Goal: Information Seeking & Learning: Learn about a topic

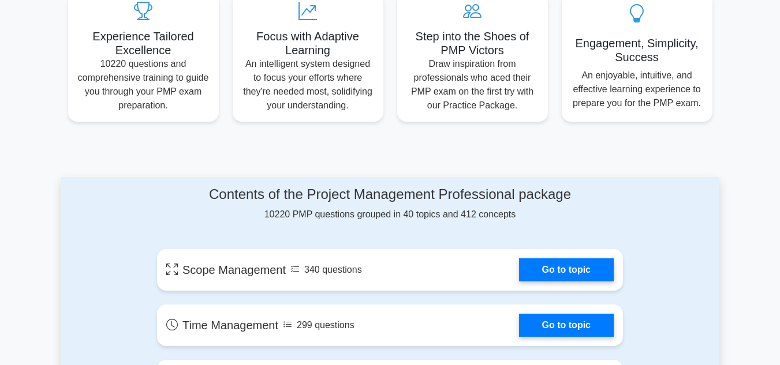
scroll to position [456, 0]
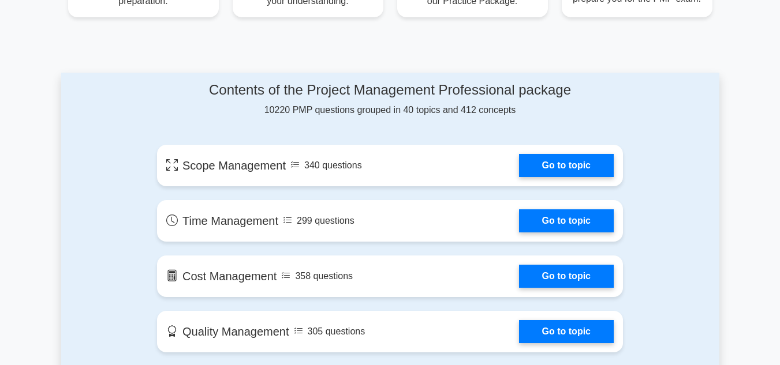
scroll to position [575, 0]
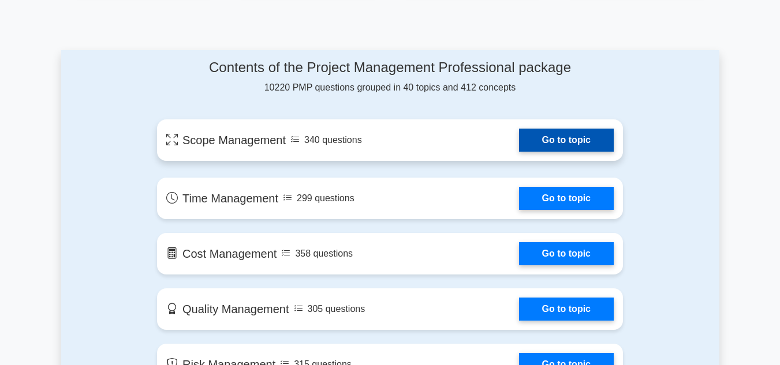
click at [538, 141] on link "Go to topic" at bounding box center [566, 140] width 95 height 23
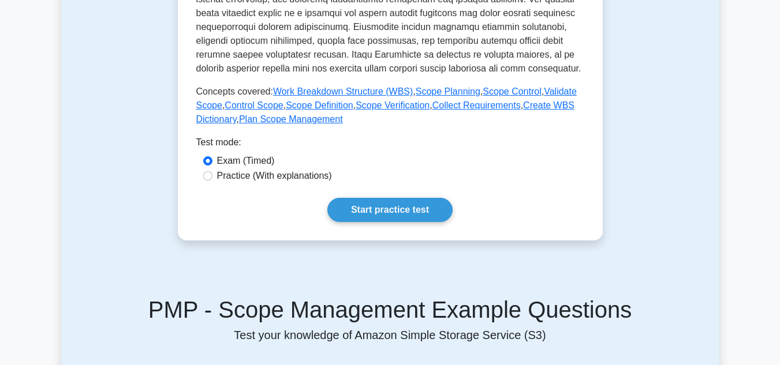
scroll to position [437, 0]
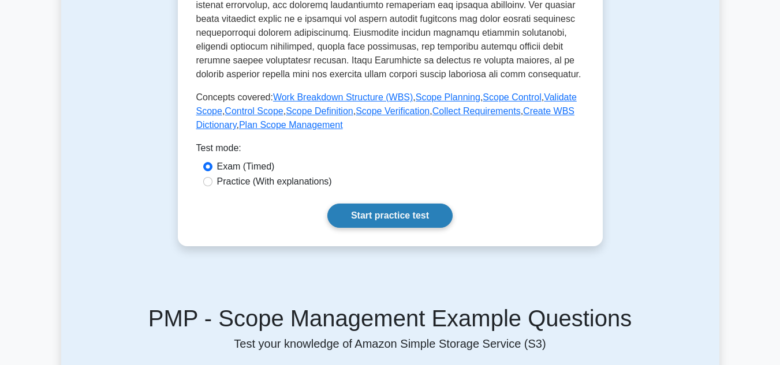
click at [422, 214] on link "Start practice test" at bounding box center [389, 216] width 125 height 24
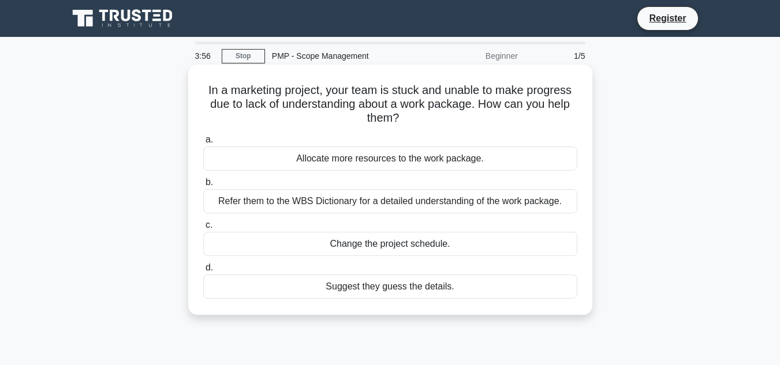
click at [414, 205] on div "Refer them to the WBS Dictionary for a detailed understanding of the work packa…" at bounding box center [390, 201] width 374 height 24
click at [203, 186] on input "b. Refer them to the WBS Dictionary for a detailed understanding of the work pa…" at bounding box center [203, 183] width 0 height 8
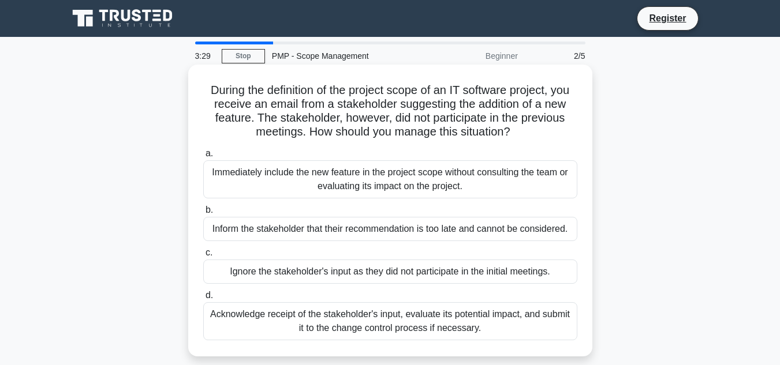
click at [412, 328] on div "Acknowledge receipt of the stakeholder's input, evaluate its potential impact, …" at bounding box center [390, 321] width 374 height 38
click at [203, 299] on input "d. Acknowledge receipt of the stakeholder's input, evaluate its potential impac…" at bounding box center [203, 296] width 0 height 8
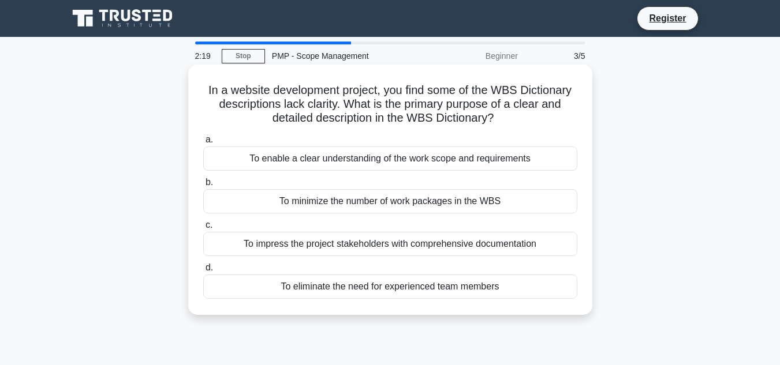
click at [458, 158] on div "To enable a clear understanding of the work scope and requirements" at bounding box center [390, 159] width 374 height 24
click at [203, 144] on input "a. To enable a clear understanding of the work scope and requirements" at bounding box center [203, 140] width 0 height 8
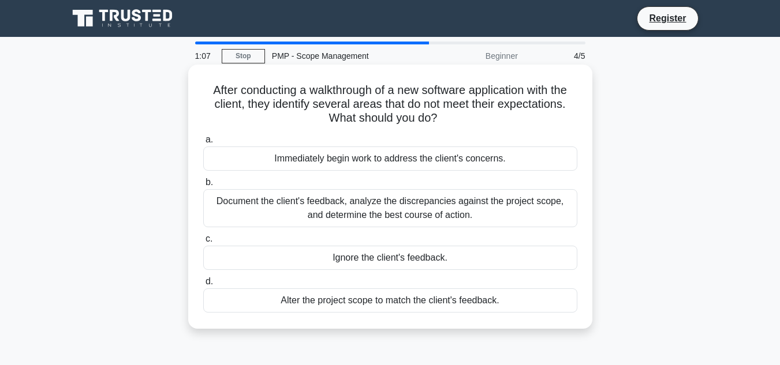
click at [387, 207] on div "Document the client's feedback, analyze the discrepancies against the project s…" at bounding box center [390, 208] width 374 height 38
click at [203, 186] on input "b. Document the client's feedback, analyze the discrepancies against the projec…" at bounding box center [203, 183] width 0 height 8
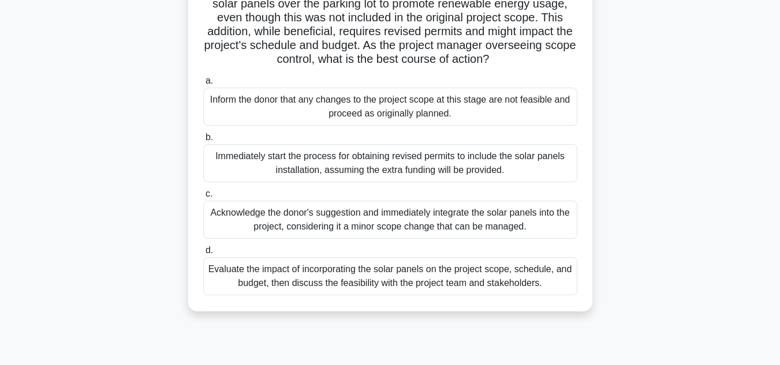
scroll to position [119, 0]
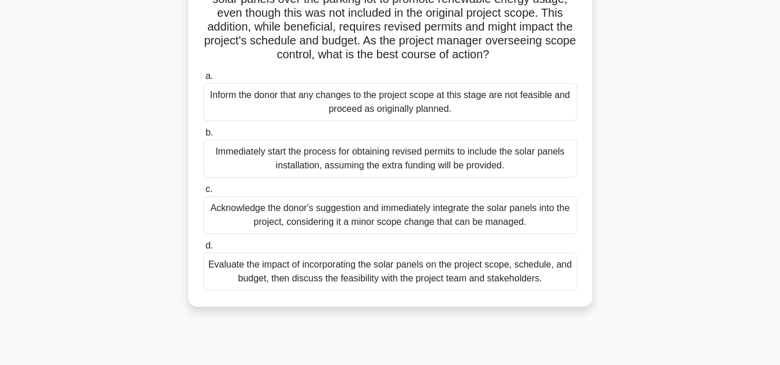
click at [384, 291] on div "Evaluate the impact of incorporating the solar panels on the project scope, sch…" at bounding box center [390, 272] width 374 height 38
click at [203, 250] on input "d. Evaluate the impact of incorporating the solar panels on the project scope, …" at bounding box center [203, 246] width 0 height 8
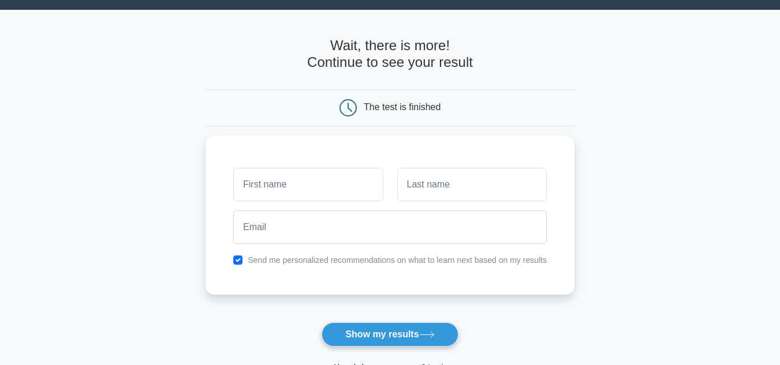
scroll to position [29, 0]
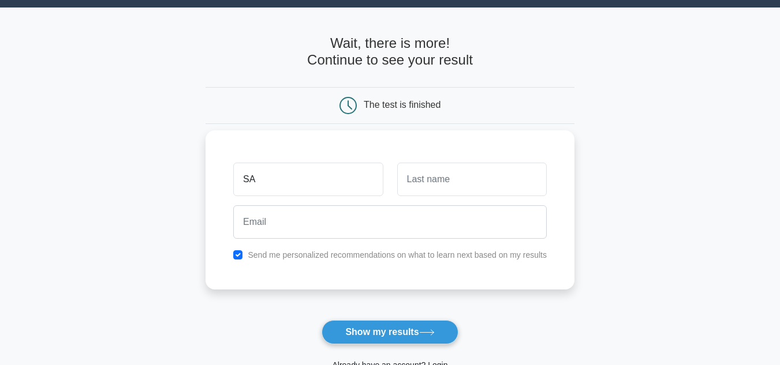
type input "SADIQ"
click at [425, 179] on input "text" at bounding box center [471, 179] width 149 height 33
type input "HASSAN"
drag, startPoint x: 295, startPoint y: 242, endPoint x: 283, endPoint y: 224, distance: 21.6
click at [283, 224] on div at bounding box center [389, 222] width 327 height 43
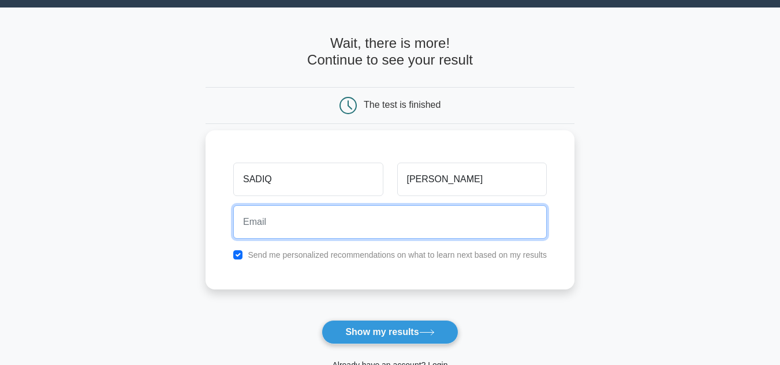
click at [283, 224] on input "email" at bounding box center [389, 221] width 313 height 33
type input "2020sadiqhassan@gmail.com"
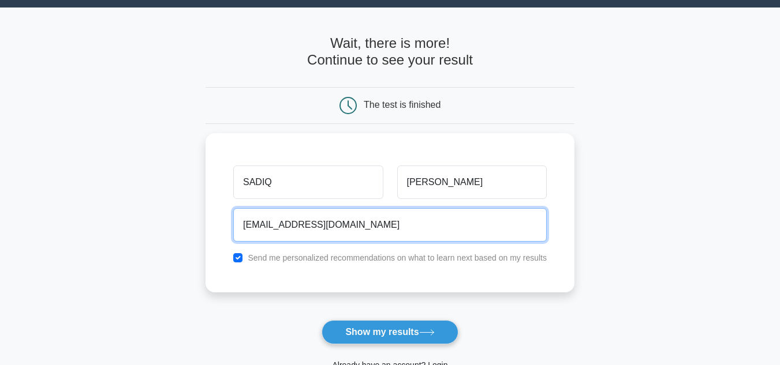
scroll to position [89, 0]
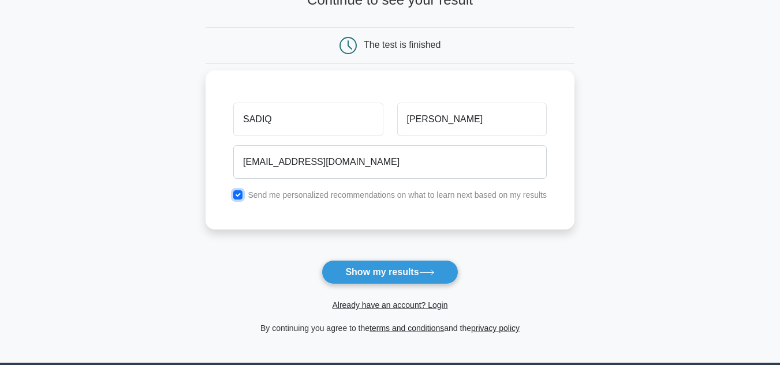
click at [238, 197] on input "checkbox" at bounding box center [237, 194] width 9 height 9
checkbox input "false"
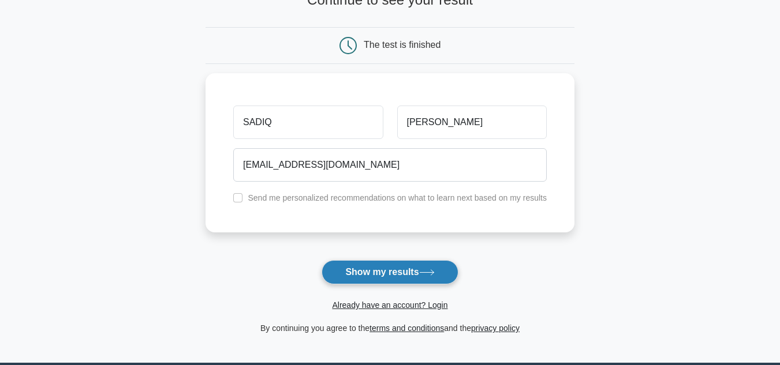
click at [405, 277] on button "Show my results" at bounding box center [389, 272] width 136 height 24
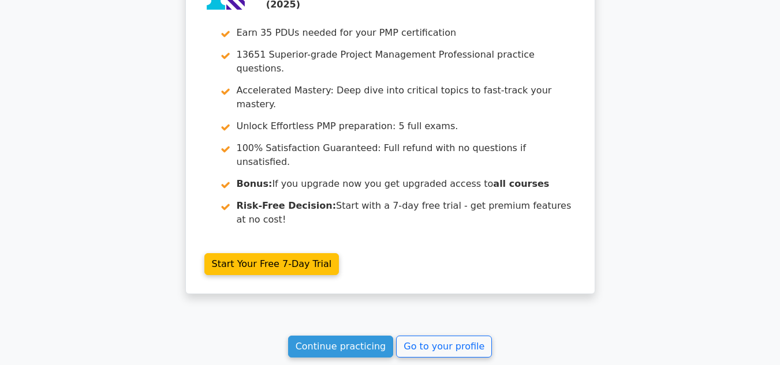
scroll to position [1815, 0]
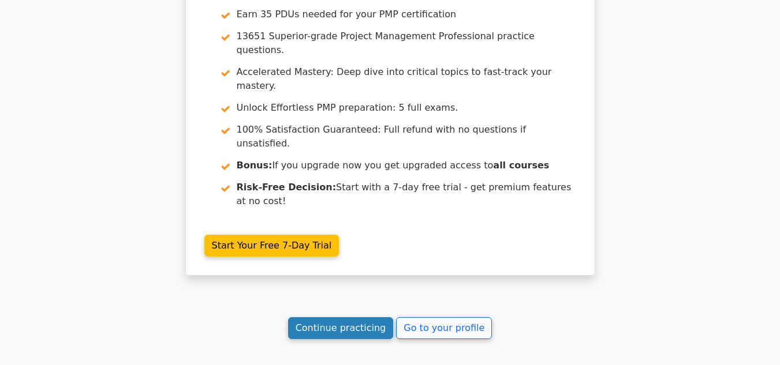
click at [350, 317] on link "Continue practicing" at bounding box center [341, 328] width 106 height 22
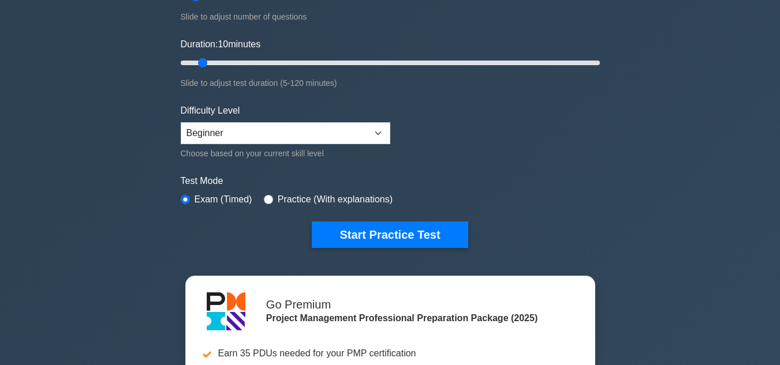
scroll to position [211, 0]
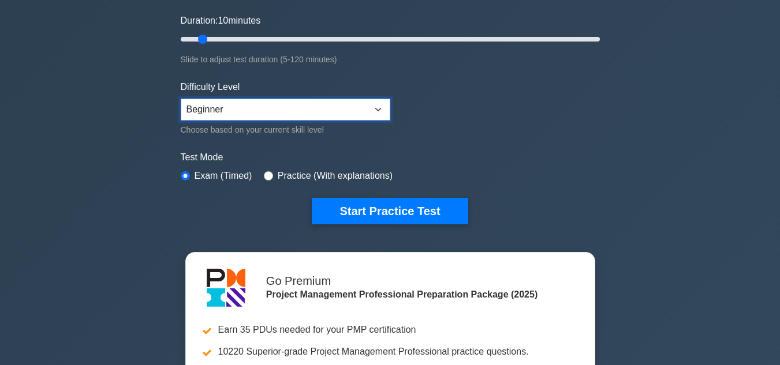
click at [374, 114] on select "Beginner Intermediate Expert" at bounding box center [285, 110] width 209 height 22
select select "expert"
click at [181, 99] on select "Beginner Intermediate Expert" at bounding box center [285, 110] width 209 height 22
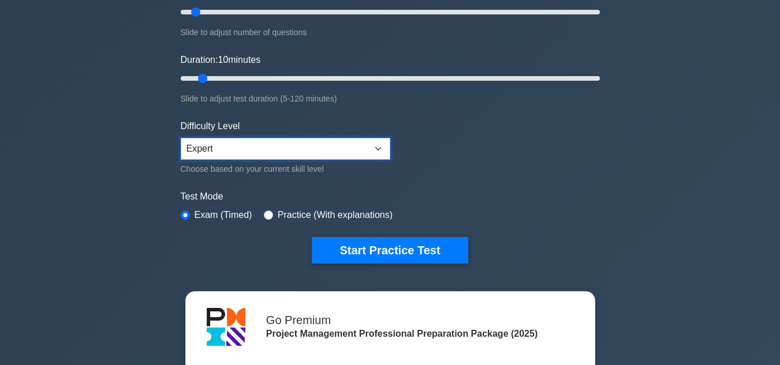
scroll to position [164, 0]
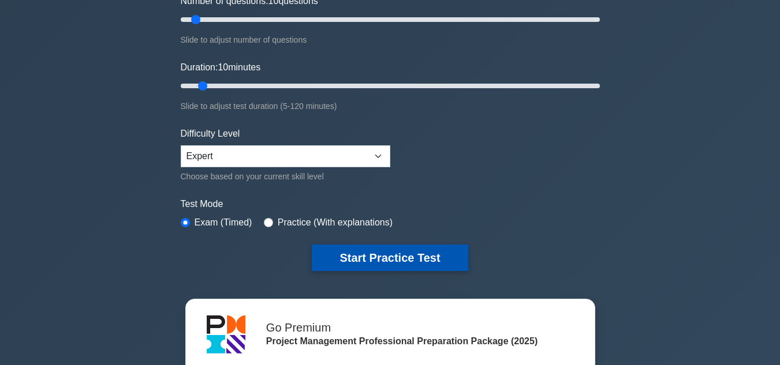
click at [414, 248] on button "Start Practice Test" at bounding box center [390, 258] width 156 height 27
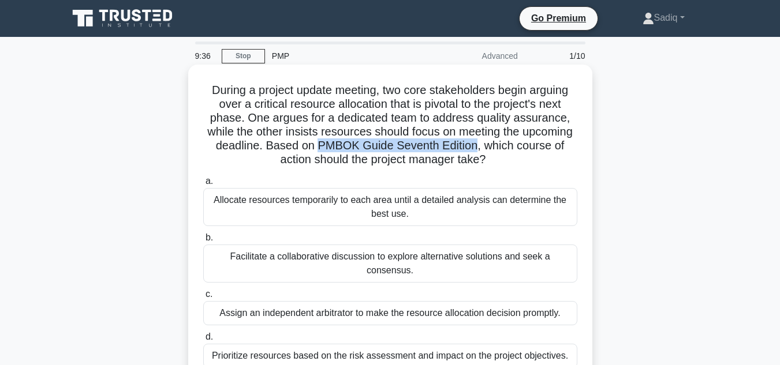
drag, startPoint x: 318, startPoint y: 144, endPoint x: 475, endPoint y: 143, distance: 157.5
click at [475, 143] on h5 "During a project update meeting, two core stakeholders begin arguing over a cri…" at bounding box center [390, 125] width 376 height 84
copy h5 "PMBOK Guide Seventh Edition"
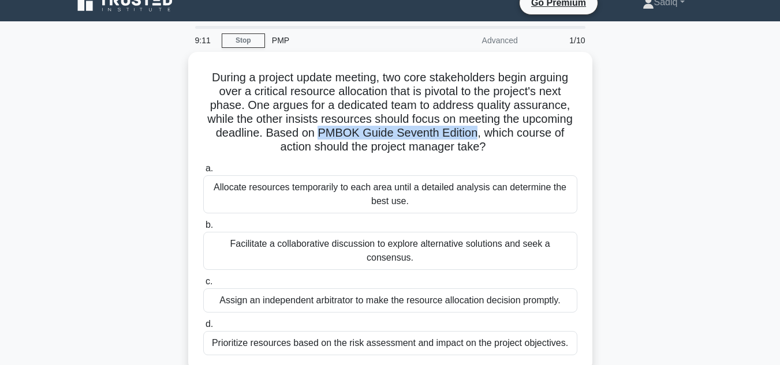
scroll to position [23, 0]
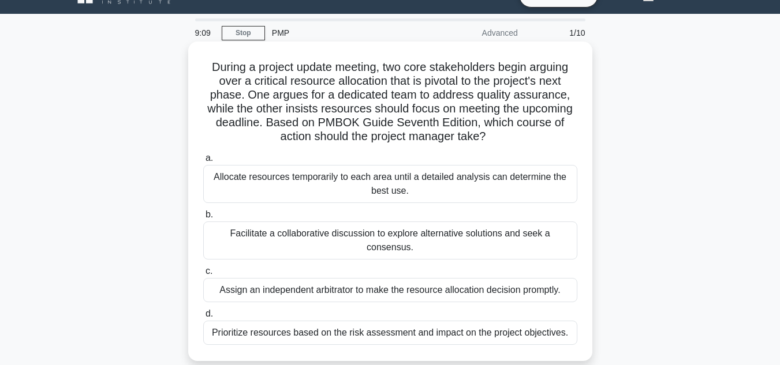
click at [339, 235] on div "Facilitate a collaborative discussion to explore alternative solutions and seek…" at bounding box center [390, 241] width 374 height 38
click at [203, 219] on input "b. Facilitate a collaborative discussion to explore alternative solutions and s…" at bounding box center [203, 215] width 0 height 8
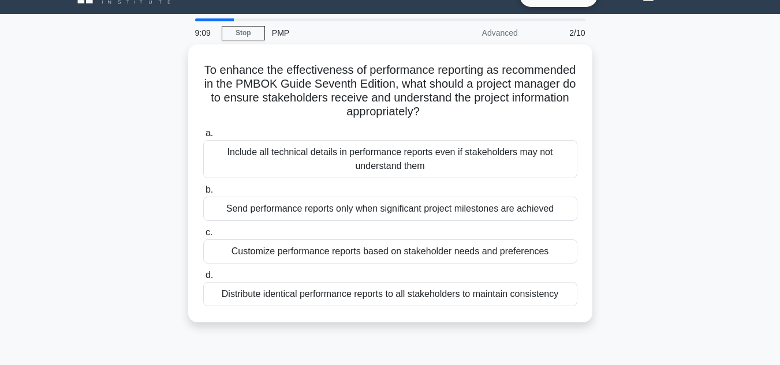
scroll to position [0, 0]
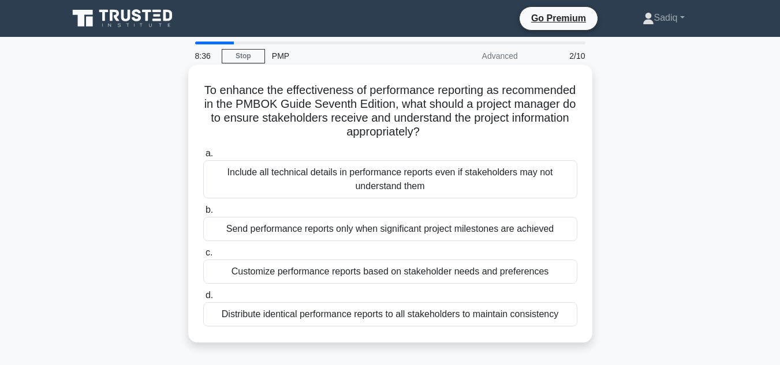
click at [368, 272] on div "Customize performance reports based on stakeholder needs and preferences" at bounding box center [390, 272] width 374 height 24
click at [203, 257] on input "c. Customize performance reports based on stakeholder needs and preferences" at bounding box center [203, 253] width 0 height 8
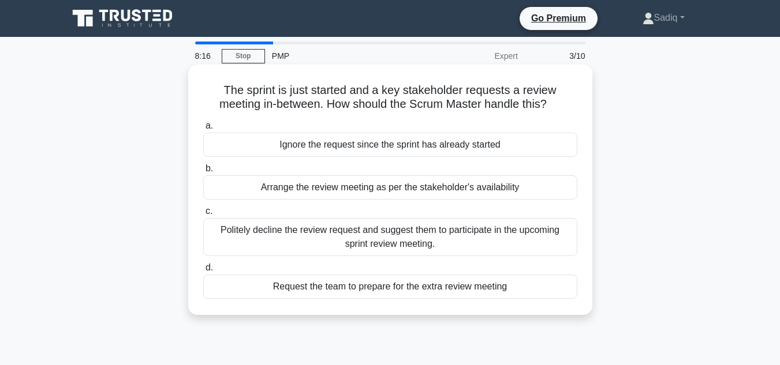
click at [399, 228] on div "Politely decline the review request and suggest them to participate in the upco…" at bounding box center [390, 237] width 374 height 38
click at [203, 215] on input "c. Politely decline the review request and suggest them to participate in the u…" at bounding box center [203, 212] width 0 height 8
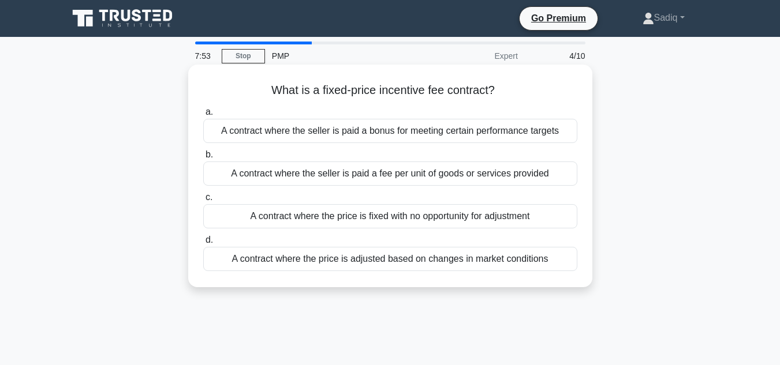
click at [342, 216] on div "A contract where the price is fixed with no opportunity for adjustment" at bounding box center [390, 216] width 374 height 24
click at [203, 201] on input "c. A contract where the price is fixed with no opportunity for adjustment" at bounding box center [203, 198] width 0 height 8
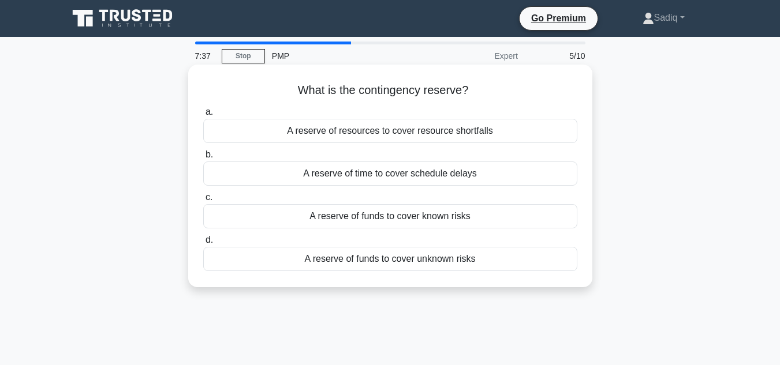
click at [402, 261] on div "A reserve of funds to cover unknown risks" at bounding box center [390, 259] width 374 height 24
click at [203, 244] on input "d. A reserve of funds to cover unknown risks" at bounding box center [203, 241] width 0 height 8
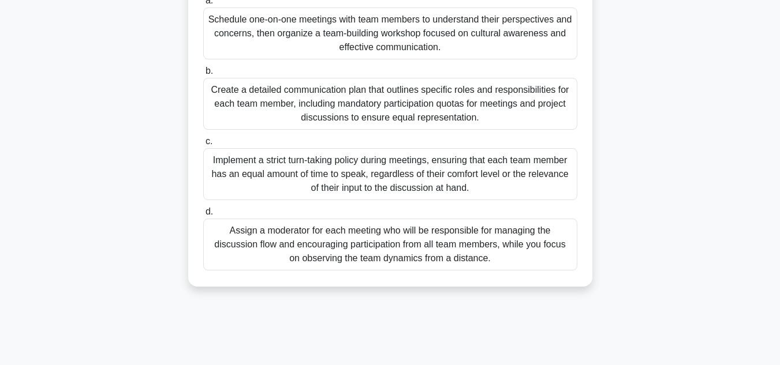
scroll to position [203, 0]
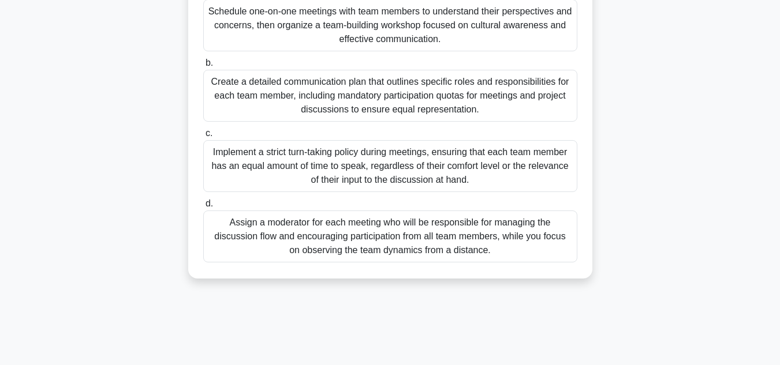
click at [379, 252] on div "Assign a moderator for each meeting who will be responsible for managing the di…" at bounding box center [390, 237] width 374 height 52
click at [203, 208] on input "d. Assign a moderator for each meeting who will be responsible for managing the…" at bounding box center [203, 204] width 0 height 8
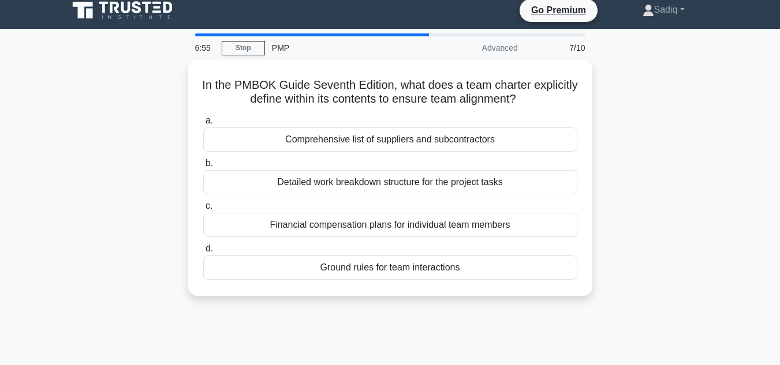
scroll to position [4, 0]
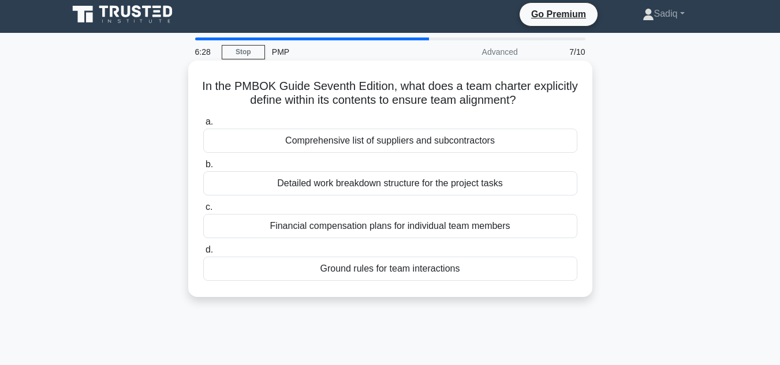
click at [455, 184] on div "Detailed work breakdown structure for the project tasks" at bounding box center [390, 183] width 374 height 24
click at [203, 168] on input "b. Detailed work breakdown structure for the project tasks" at bounding box center [203, 165] width 0 height 8
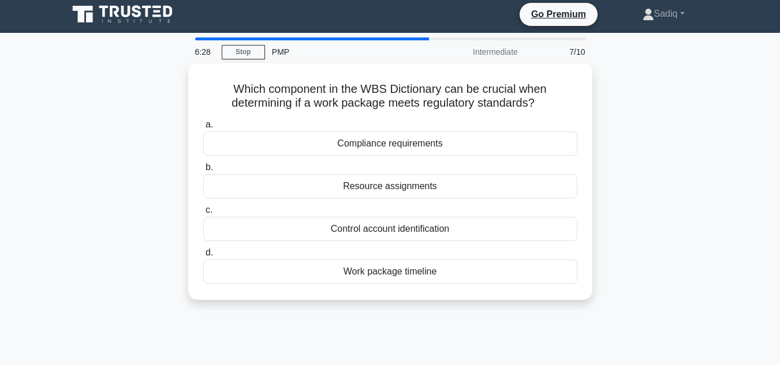
scroll to position [0, 0]
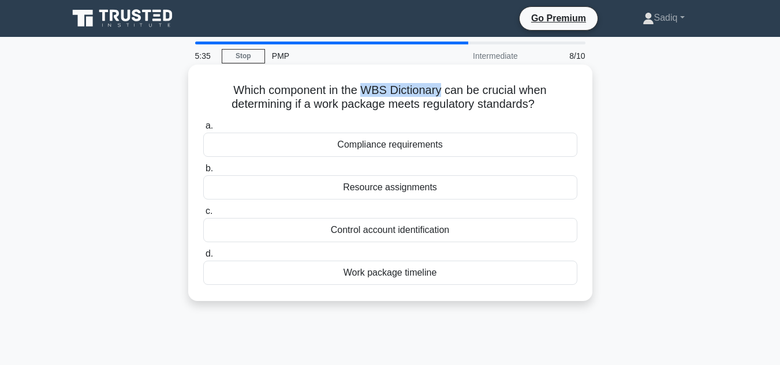
drag, startPoint x: 365, startPoint y: 92, endPoint x: 444, endPoint y: 90, distance: 78.5
click at [444, 90] on h5 "Which component in the WBS Dictionary can be crucial when determining if a work…" at bounding box center [390, 97] width 376 height 29
copy h5 "WBS Dictionary"
click at [260, 116] on div "Which component in the WBS Dictionary can be crucial when determining if a work…" at bounding box center [390, 182] width 395 height 227
click at [391, 144] on div "Compliance requirements" at bounding box center [390, 145] width 374 height 24
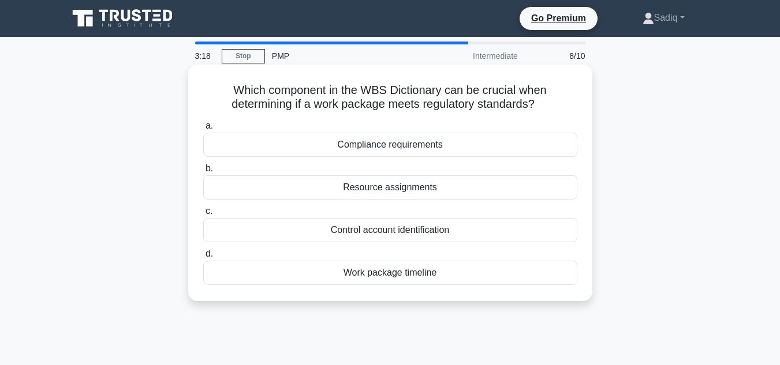
click at [203, 130] on input "a. Compliance requirements" at bounding box center [203, 126] width 0 height 8
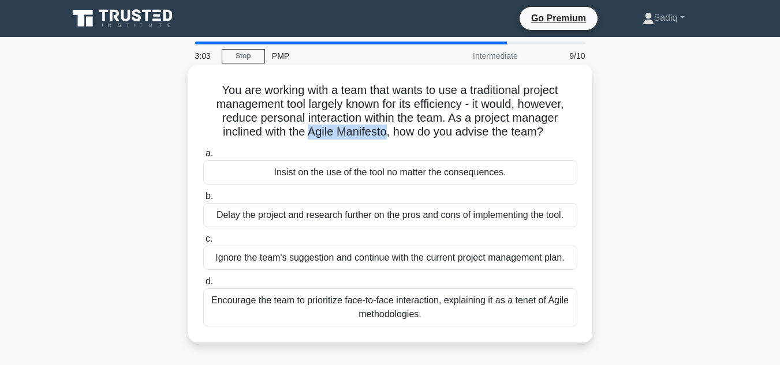
drag, startPoint x: 308, startPoint y: 129, endPoint x: 388, endPoint y: 128, distance: 80.2
click at [388, 128] on h5 "You are working with a team that wants to use a traditional project management …" at bounding box center [390, 111] width 376 height 57
copy h5 "Agile Manifesto"
click at [386, 144] on div "You are working with a team that wants to use a traditional project management …" at bounding box center [390, 203] width 395 height 269
click at [437, 309] on div "Encourage the team to prioritize face-to-face interaction, explaining it as a t…" at bounding box center [390, 308] width 374 height 38
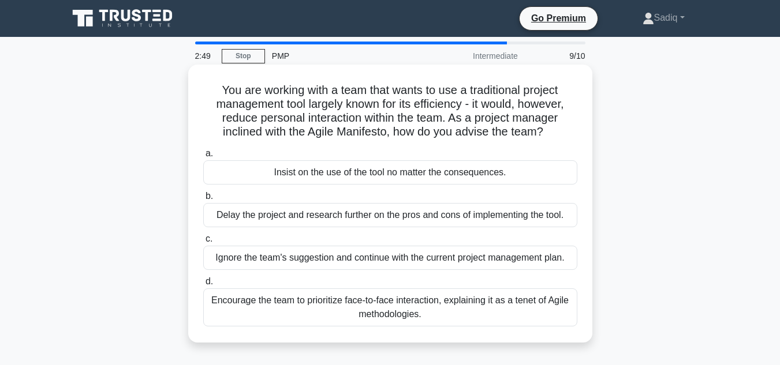
click at [203, 286] on input "d. Encourage the team to prioritize face-to-face interaction, explaining it as …" at bounding box center [203, 282] width 0 height 8
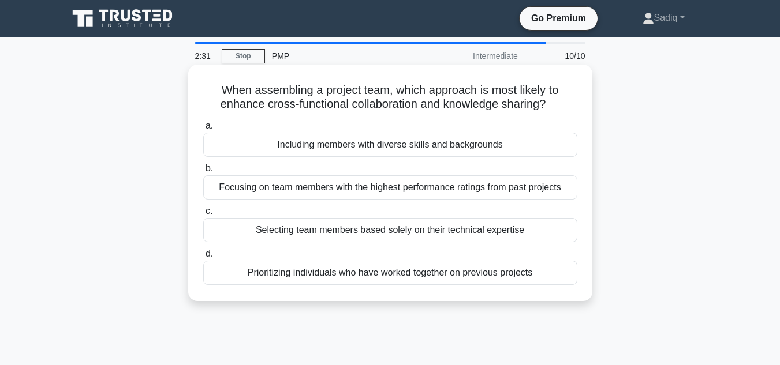
click at [383, 148] on div "Including members with diverse skills and backgrounds" at bounding box center [390, 145] width 374 height 24
click at [203, 130] on input "a. Including members with diverse skills and backgrounds" at bounding box center [203, 126] width 0 height 8
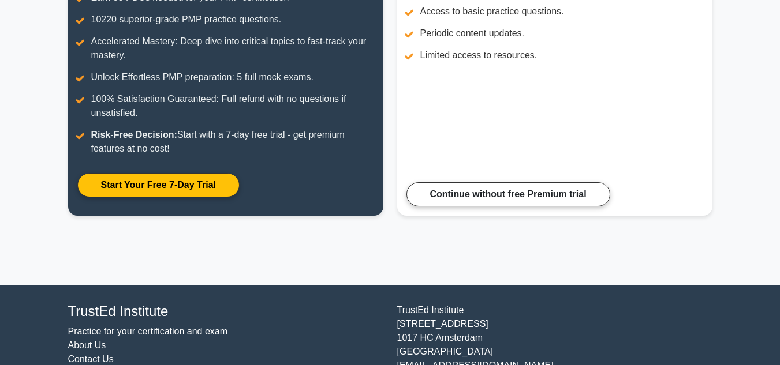
scroll to position [216, 0]
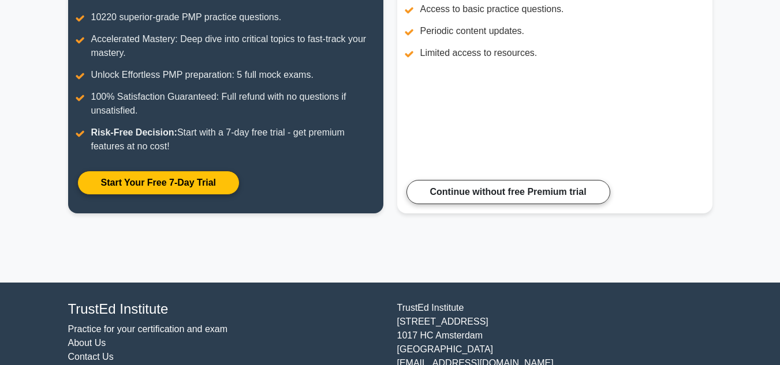
drag, startPoint x: 788, startPoint y: 77, endPoint x: 788, endPoint y: 196, distance: 118.9
click at [779, 196] on html "Go Premium Sadiq" at bounding box center [390, 97] width 780 height 626
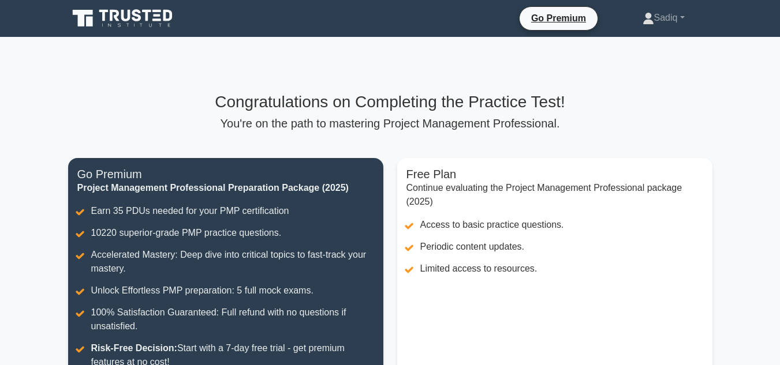
scroll to position [261, 0]
